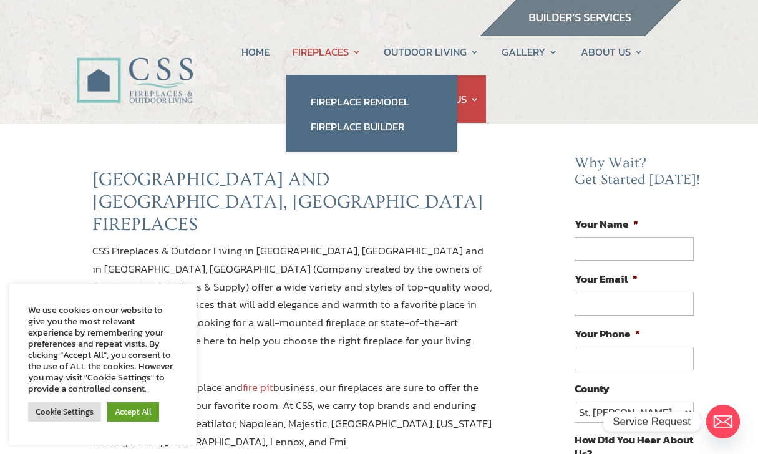
click at [318, 94] on link "Fireplace Remodel" at bounding box center [371, 101] width 147 height 25
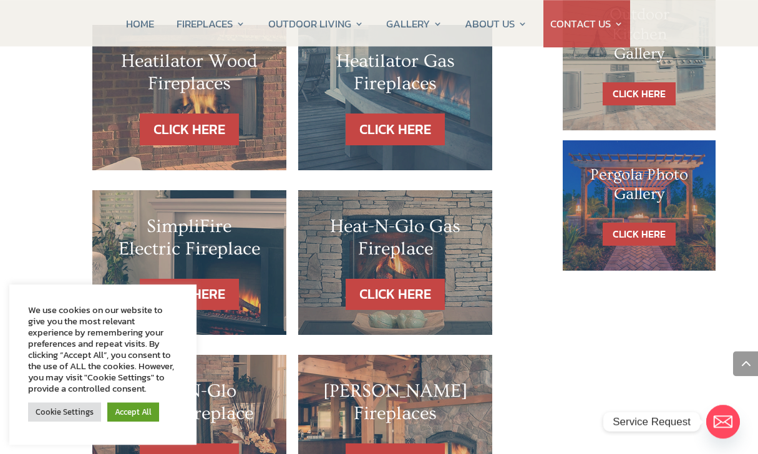
scroll to position [804, 0]
click at [373, 279] on link "CLICK HERE" at bounding box center [395, 295] width 99 height 32
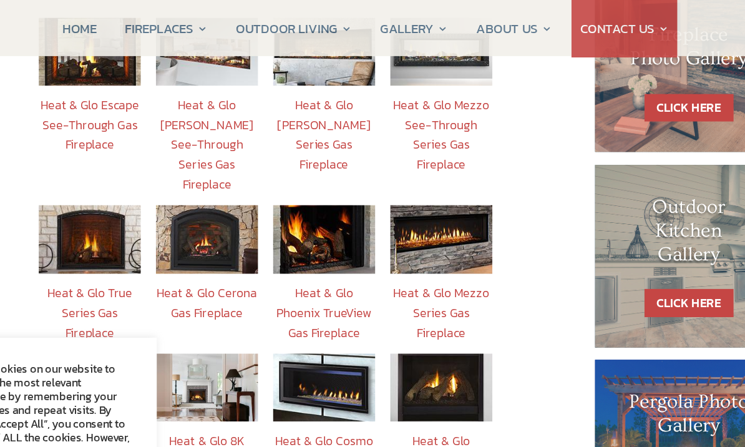
scroll to position [559, 0]
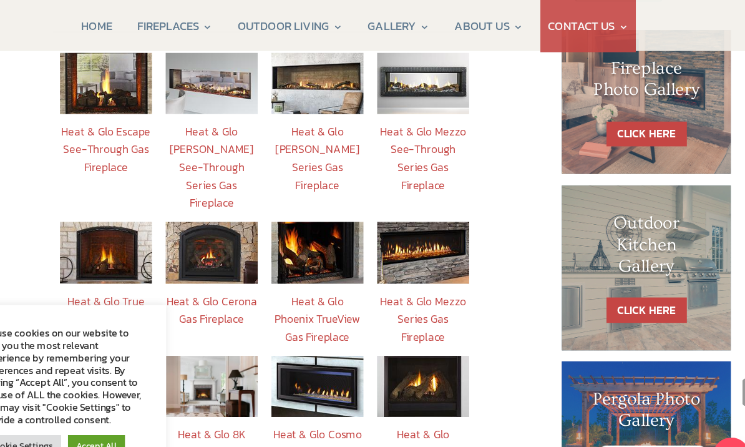
click at [388, 202] on img at bounding box center [430, 230] width 84 height 56
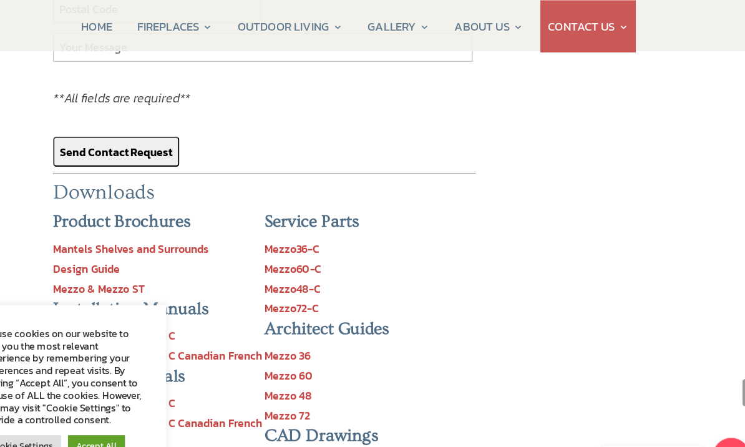
scroll to position [1303, 0]
click at [94, 218] on link "Mantels Shelves and Surrounds" at bounding box center [165, 225] width 142 height 15
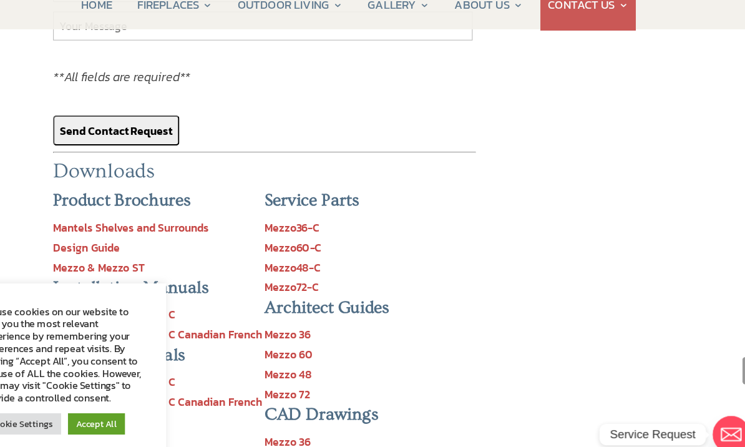
click at [94, 237] on link "Design Guide" at bounding box center [124, 244] width 61 height 15
